Goal: Complete application form

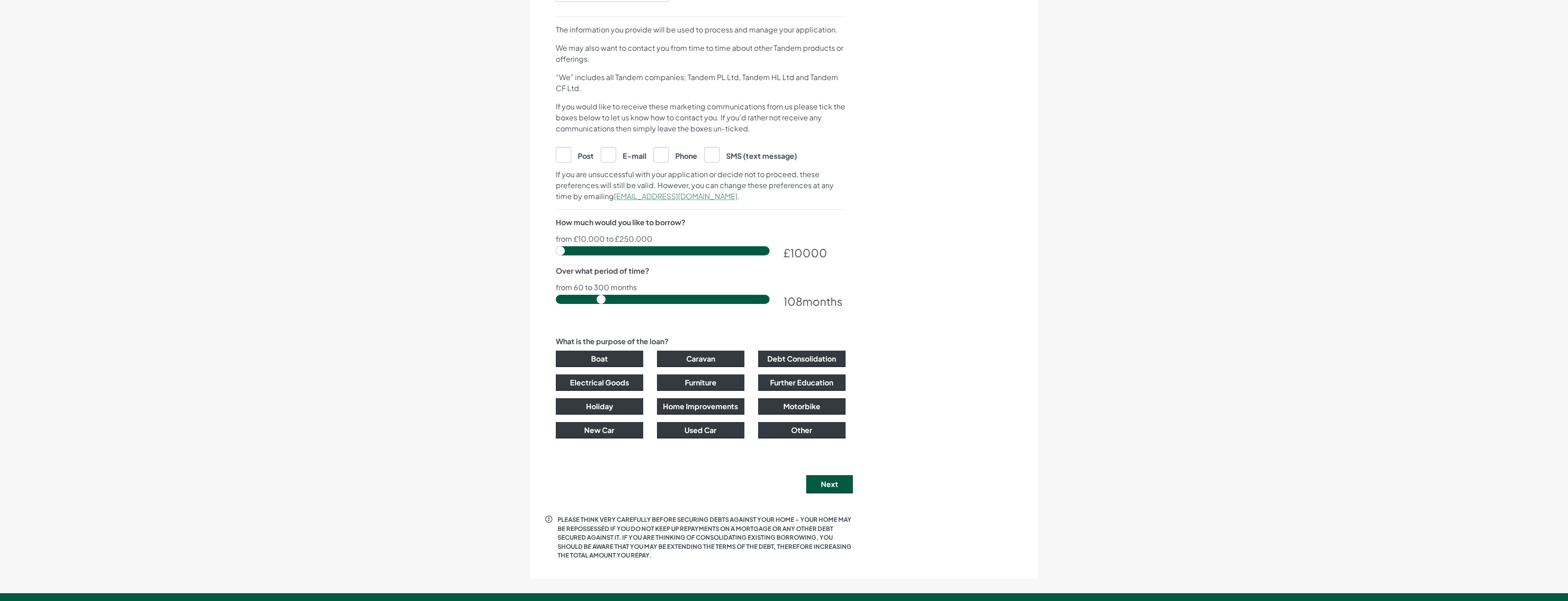
scroll to position [366, 0]
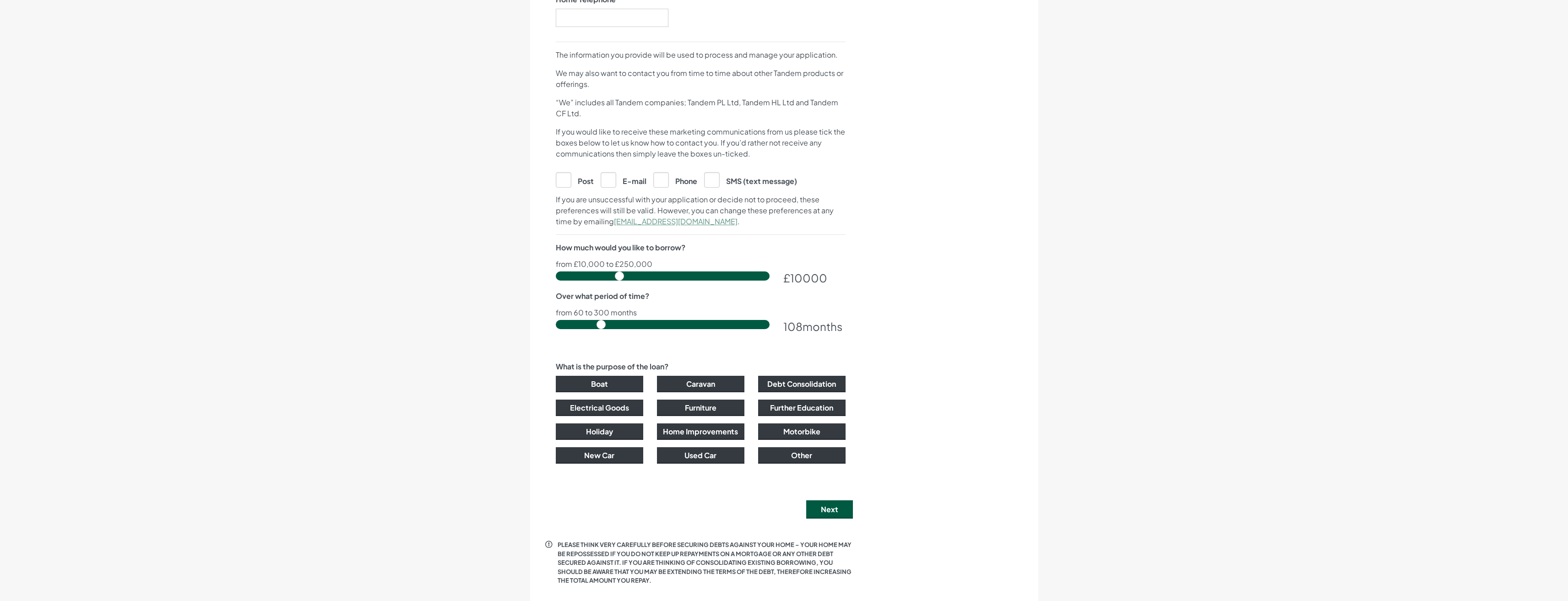
click at [620, 273] on input "range" at bounding box center [662, 276] width 214 height 9
drag, startPoint x: 620, startPoint y: 273, endPoint x: 590, endPoint y: 275, distance: 30.1
type input "44500"
click at [590, 275] on input "range" at bounding box center [662, 276] width 214 height 9
drag, startPoint x: 601, startPoint y: 322, endPoint x: 777, endPoint y: 328, distance: 176.1
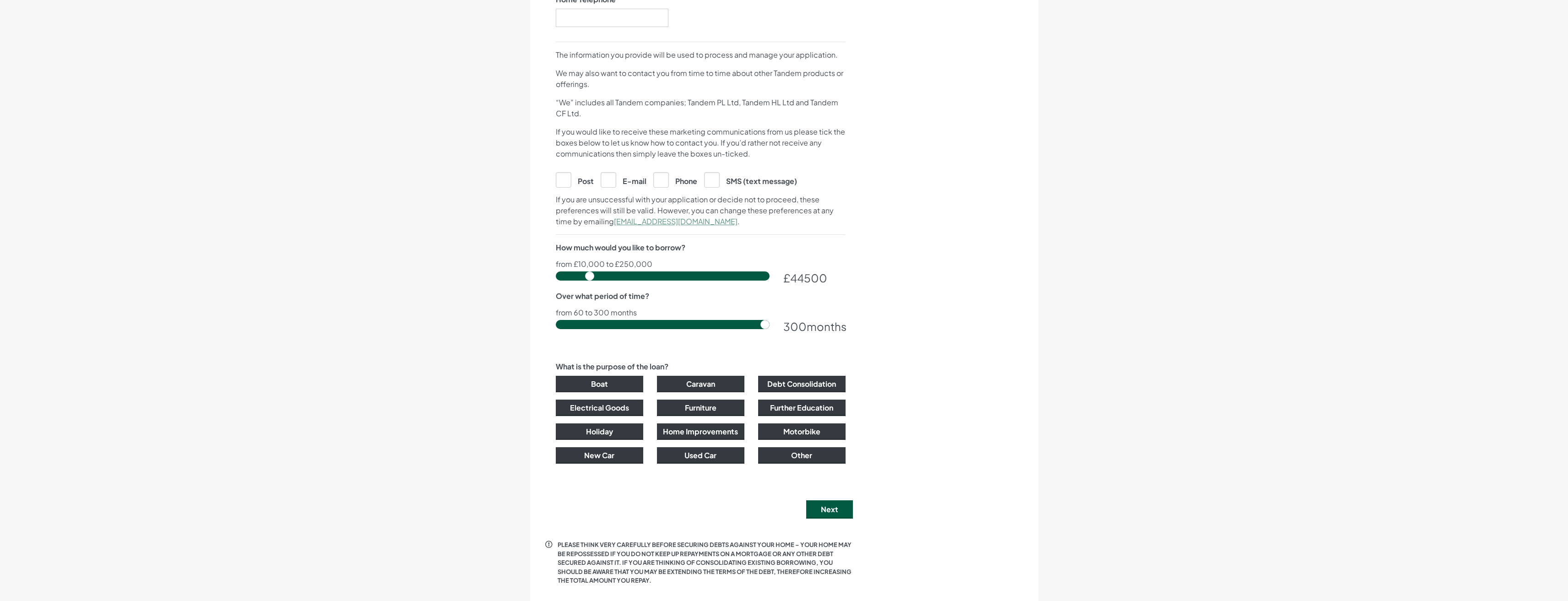
type input "300"
click at [769, 328] on input "range" at bounding box center [662, 324] width 214 height 9
click at [795, 274] on span "44500" at bounding box center [808, 277] width 37 height 14
drag, startPoint x: 797, startPoint y: 277, endPoint x: 801, endPoint y: 279, distance: 4.5
click at [797, 278] on span "44500" at bounding box center [808, 277] width 37 height 14
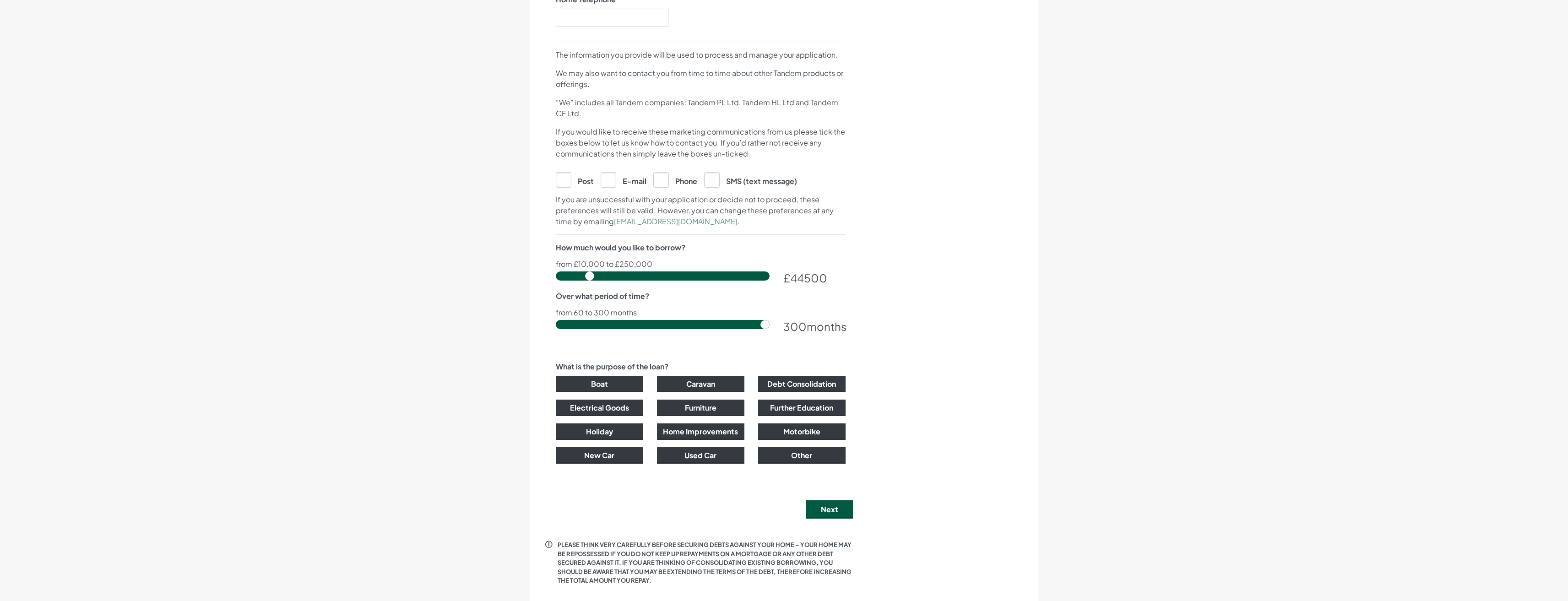
click at [802, 279] on span "44500" at bounding box center [808, 277] width 37 height 14
click at [807, 279] on span "44500" at bounding box center [808, 277] width 37 height 14
click at [590, 274] on input "range" at bounding box center [662, 276] width 214 height 9
click at [593, 275] on input "range" at bounding box center [662, 276] width 214 height 9
type input "45000"
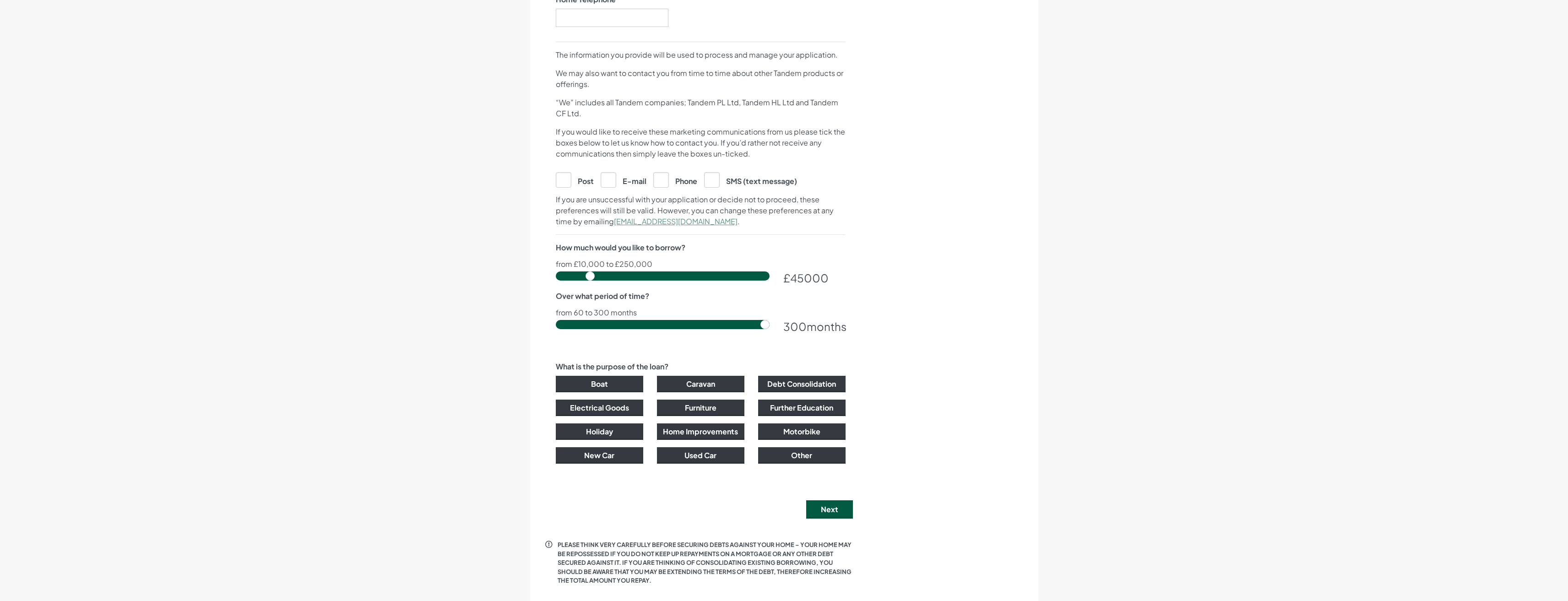
click at [254, 318] on section "About you Employment APPLY Let's get your application started Title ****** ** *…" at bounding box center [784, 144] width 1568 height 920
click at [780, 379] on button "Debt Consolidation" at bounding box center [802, 383] width 88 height 16
click at [609, 386] on button "Boat" at bounding box center [600, 383] width 88 height 16
click at [783, 381] on button "Debt Consolidation" at bounding box center [802, 383] width 88 height 16
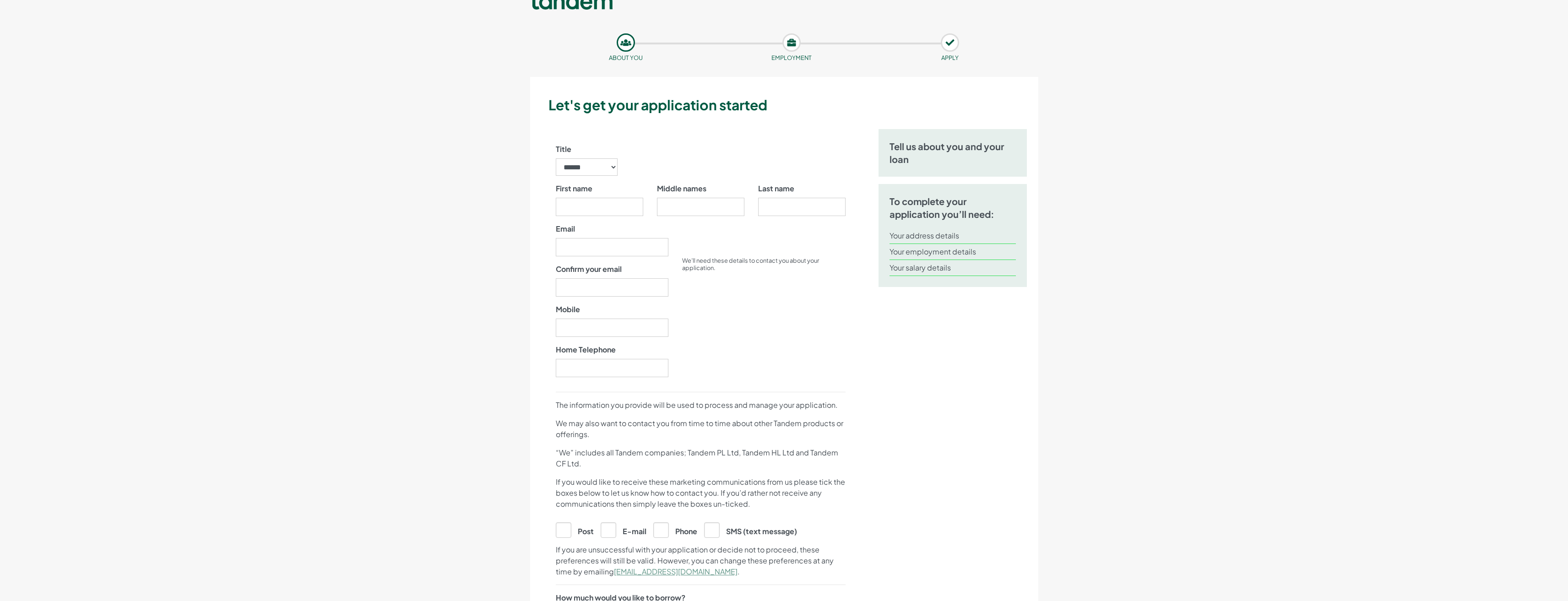
scroll to position [0, 0]
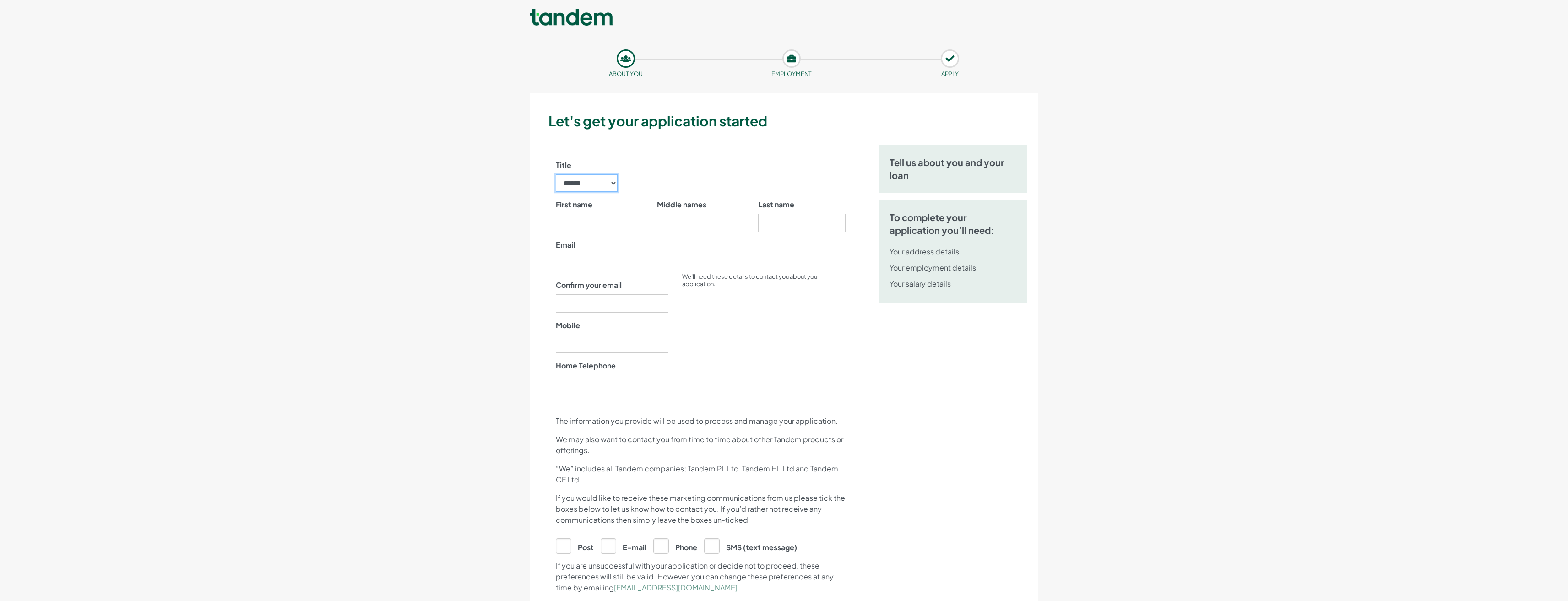
click at [586, 183] on select "****** ** *** **** ** ** ****" at bounding box center [587, 183] width 62 height 18
select select "**"
click at [556, 175] on select "****** ** *** **** ** ** ****" at bounding box center [587, 183] width 62 height 18
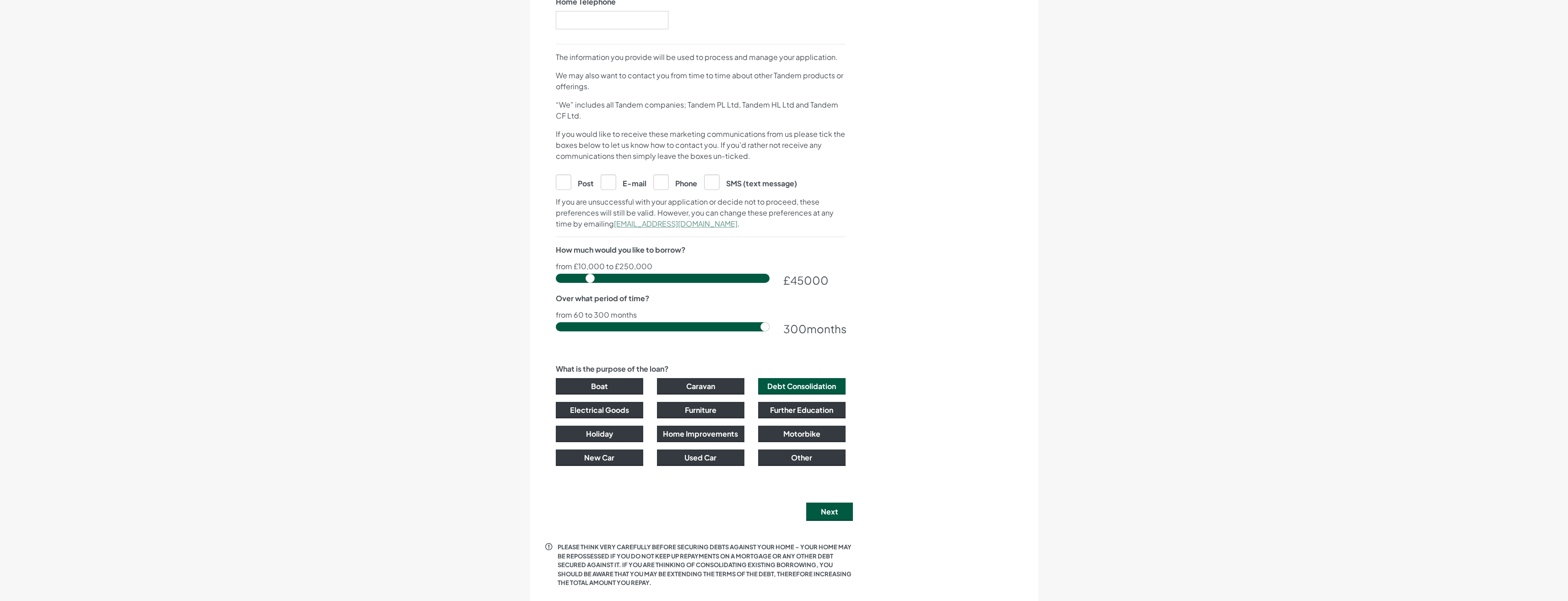
scroll to position [366, 0]
